Goal: Task Accomplishment & Management: Use online tool/utility

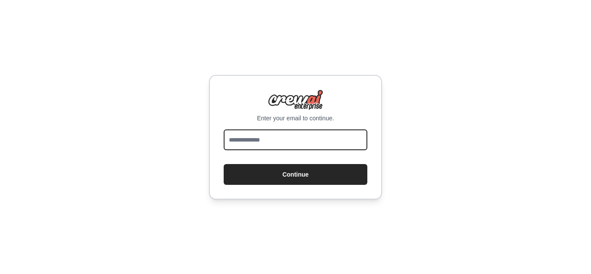
click at [277, 143] on input "email" at bounding box center [296, 139] width 144 height 21
type input "**********"
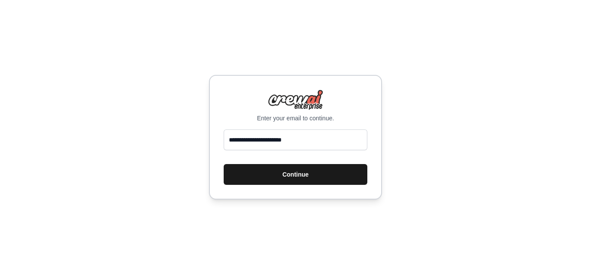
click at [277, 170] on button "Continue" at bounding box center [296, 174] width 144 height 21
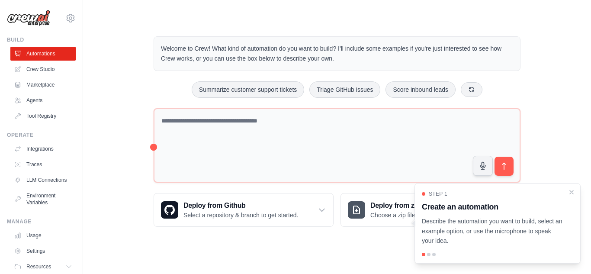
click at [566, 188] on div "Step 1 Create an automation Describe the automation you want to build, select a…" at bounding box center [498, 223] width 166 height 80
click at [569, 193] on icon "Close walkthrough" at bounding box center [572, 192] width 8 height 8
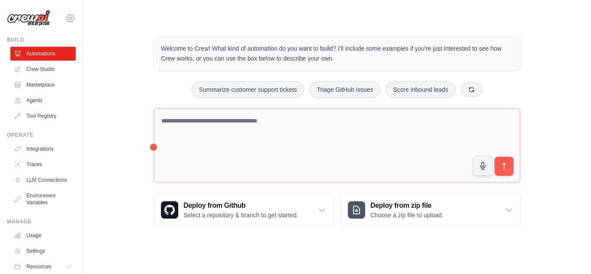
click at [65, 15] on icon at bounding box center [70, 18] width 10 height 10
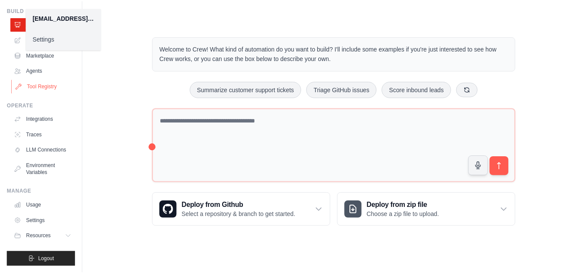
scroll to position [31, 0]
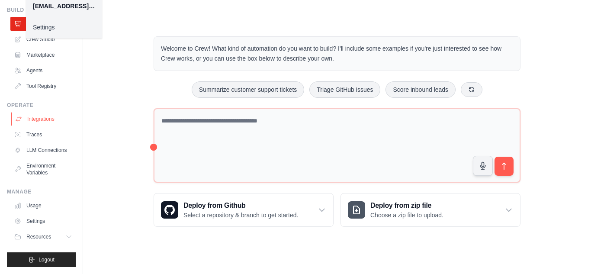
click at [48, 113] on link "Integrations" at bounding box center [43, 119] width 65 height 14
